Goal: Find specific page/section: Find specific page/section

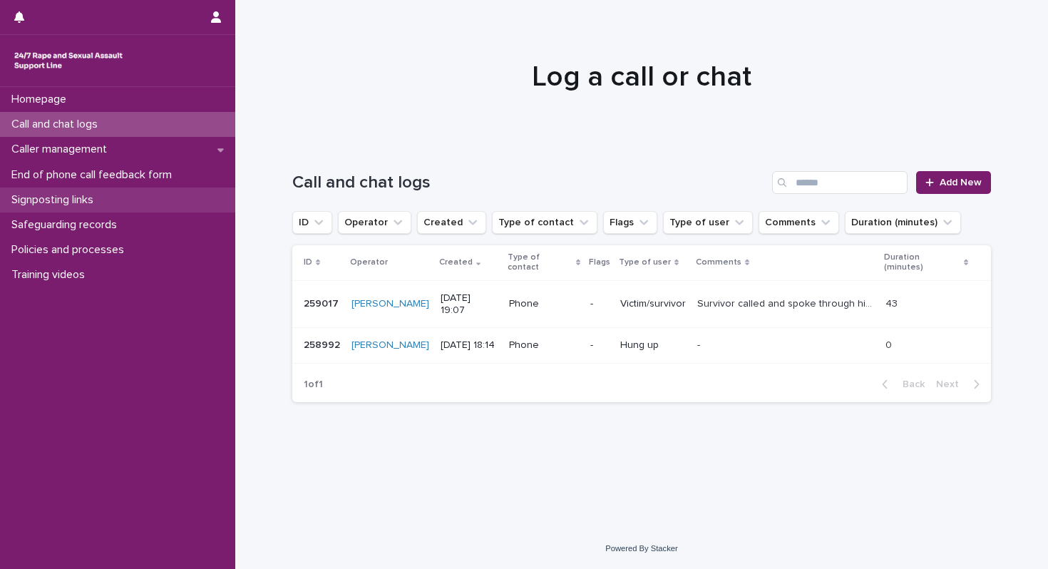
click at [115, 202] on div "Signposting links" at bounding box center [117, 199] width 235 height 25
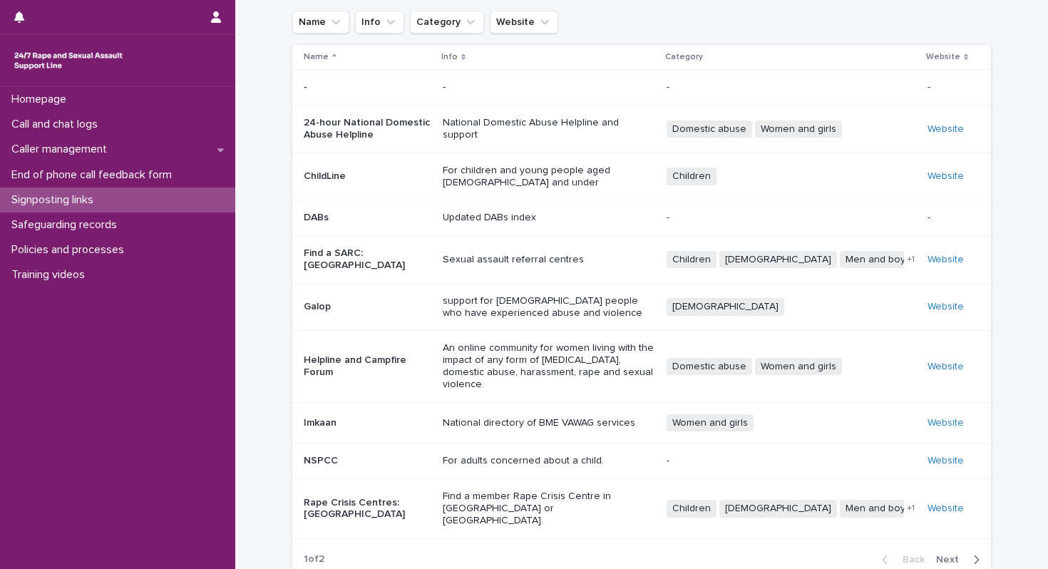
scroll to position [49, 0]
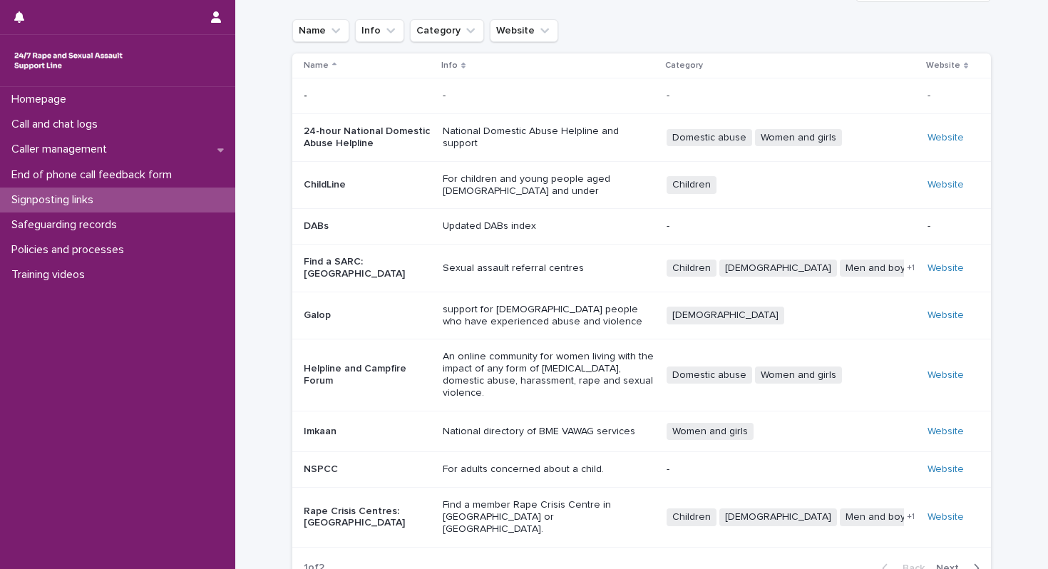
click at [948, 563] on span "Next" at bounding box center [951, 568] width 31 height 10
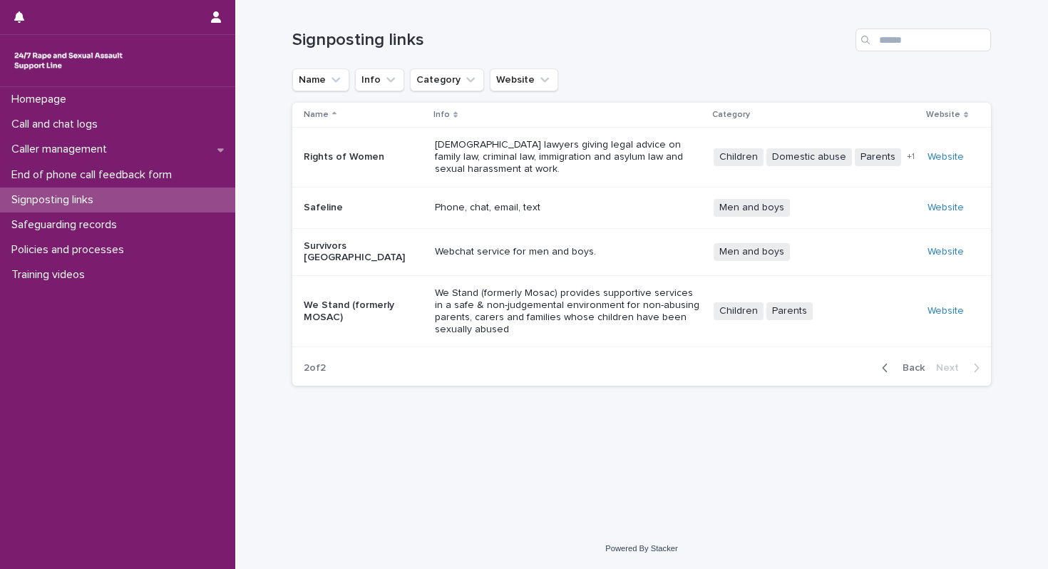
click at [914, 363] on span "Back" at bounding box center [909, 368] width 31 height 10
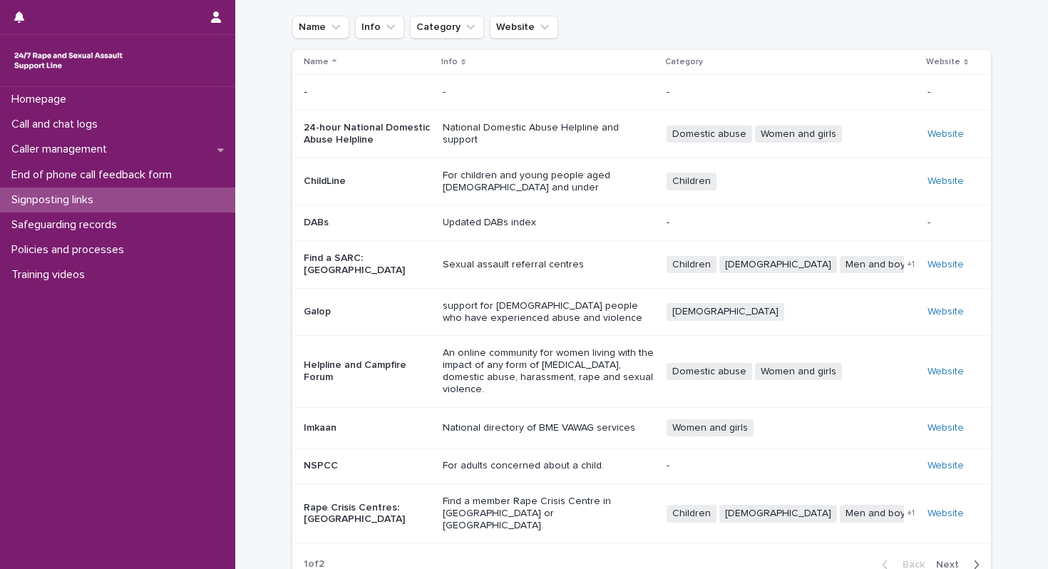
scroll to position [53, 0]
click at [949, 175] on link "Website" at bounding box center [945, 180] width 36 height 10
click at [130, 125] on div "Call and chat logs" at bounding box center [117, 124] width 235 height 25
